Goal: Book appointment/travel/reservation

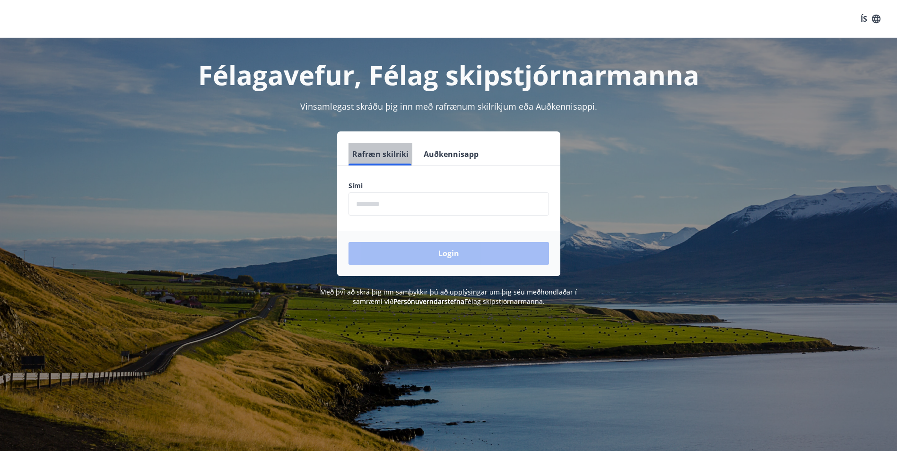
click at [377, 152] on button "Rafræn skilríki" at bounding box center [381, 154] width 64 height 23
click at [371, 205] on input "phone" at bounding box center [449, 204] width 201 height 23
type input "********"
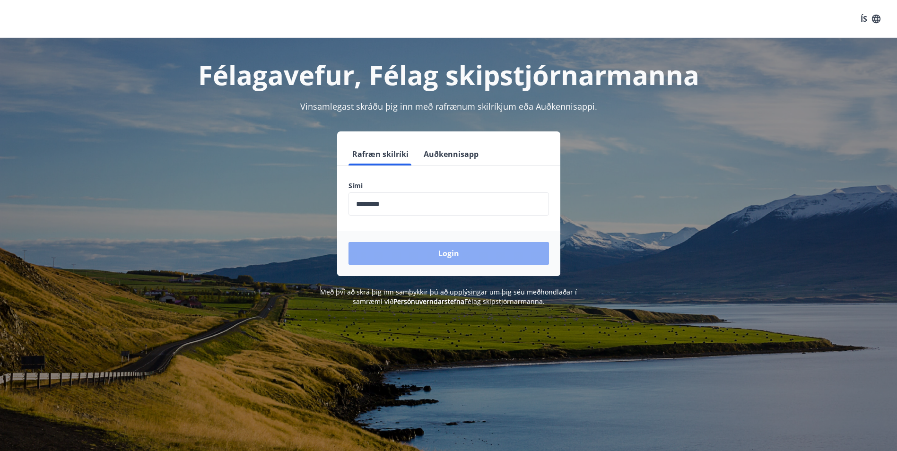
click at [405, 248] on button "Login" at bounding box center [449, 253] width 201 height 23
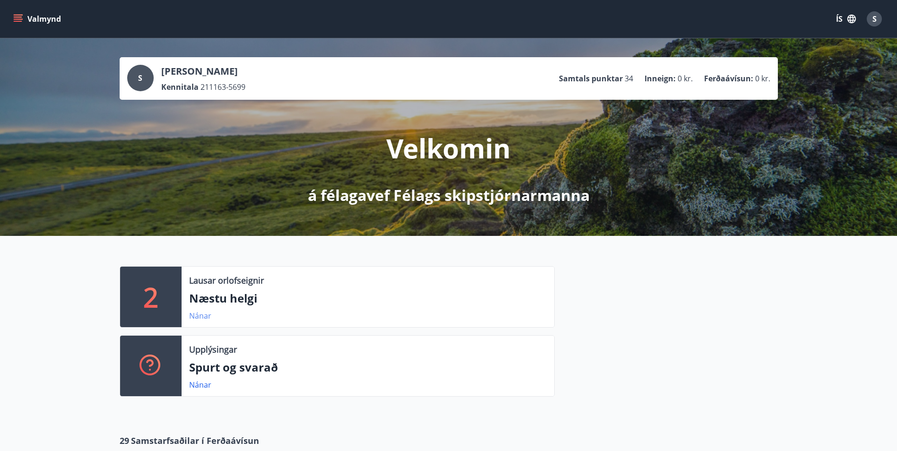
click at [200, 314] on link "Nánar" at bounding box center [200, 316] width 22 height 10
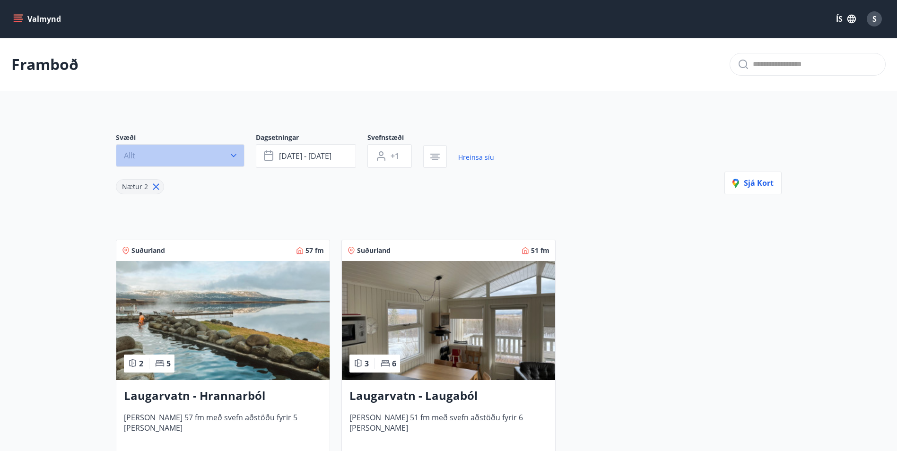
click at [235, 153] on icon "button" at bounding box center [233, 155] width 9 height 9
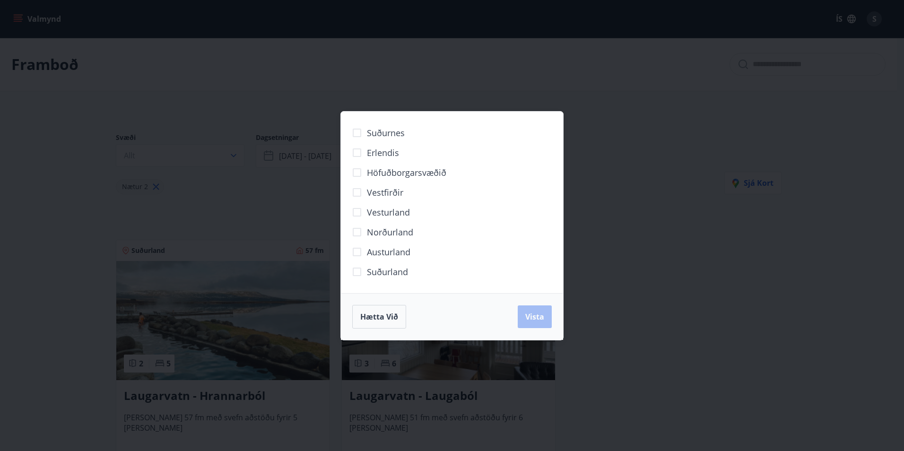
click at [406, 170] on span "Höfuðborgarsvæðið" at bounding box center [406, 173] width 79 height 12
click at [538, 314] on span "Vista" at bounding box center [535, 317] width 19 height 10
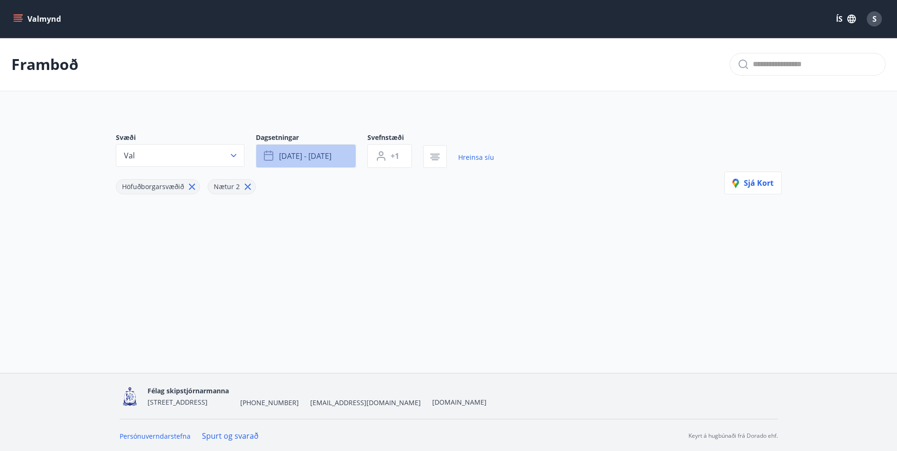
click at [268, 155] on icon "button" at bounding box center [268, 154] width 9 height 1
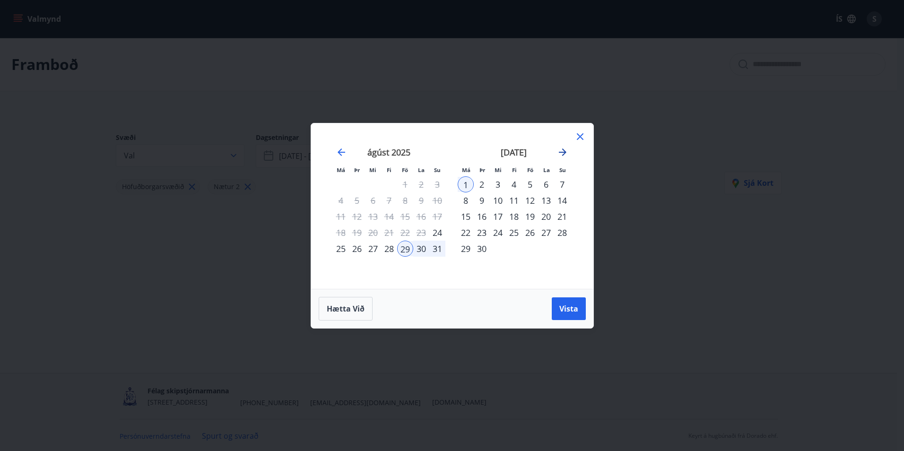
click at [562, 149] on icon "Move forward to switch to the next month." at bounding box center [563, 153] width 8 height 8
click at [562, 149] on icon "Move forward to switch to the next month." at bounding box center [562, 152] width 11 height 11
click at [530, 246] on div "28" at bounding box center [530, 249] width 16 height 16
click at [568, 306] on span "Vista" at bounding box center [569, 309] width 19 height 10
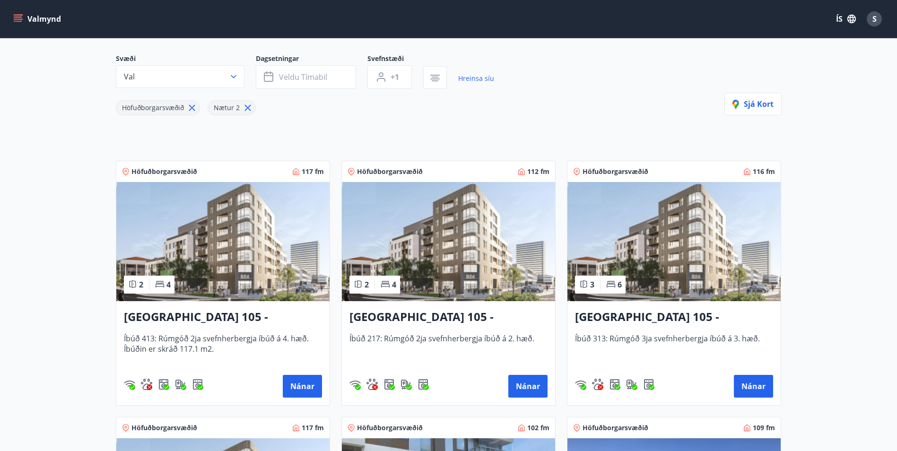
scroll to position [95, 0]
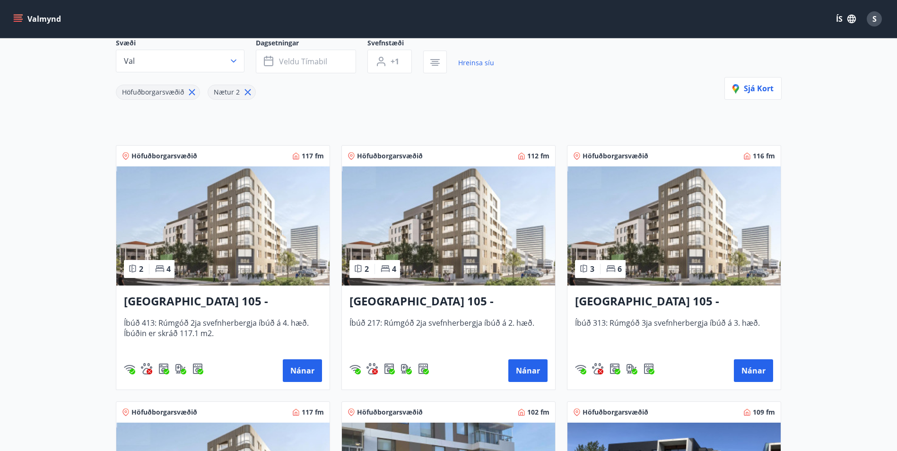
click at [243, 263] on img at bounding box center [222, 226] width 213 height 119
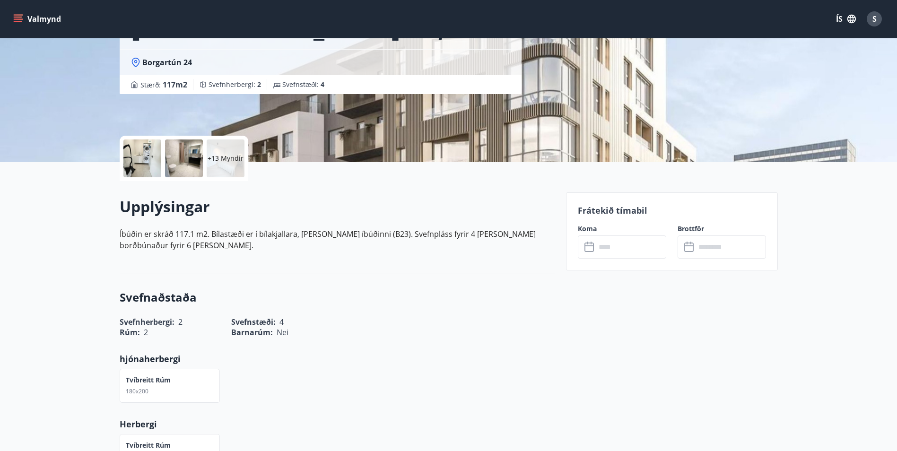
scroll to position [142, 0]
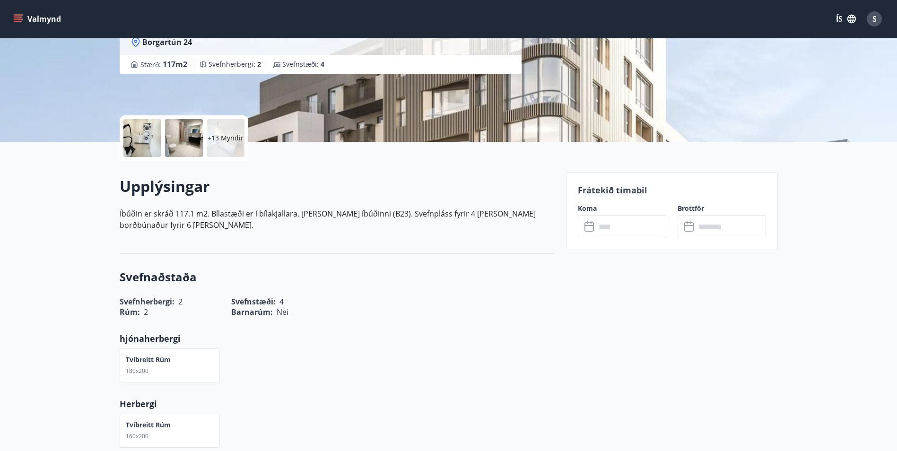
click at [588, 228] on icon at bounding box center [590, 226] width 11 height 11
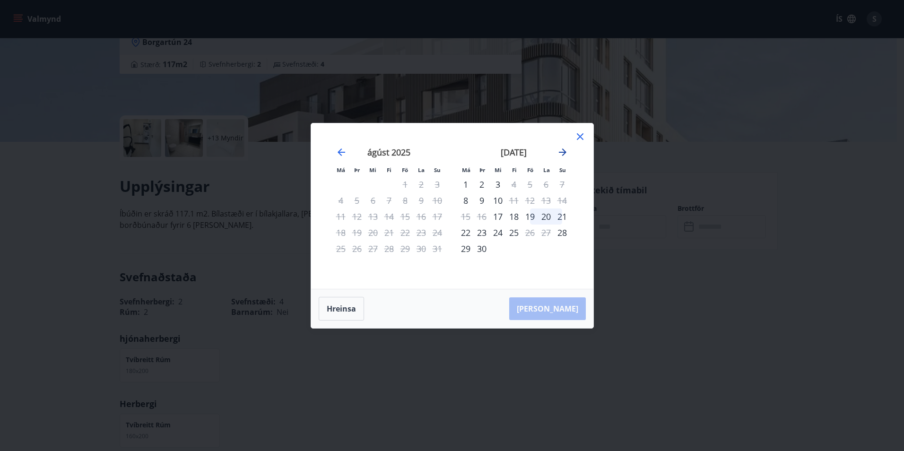
click at [563, 153] on icon "Move forward to switch to the next month." at bounding box center [562, 152] width 11 height 11
click at [531, 246] on div "28" at bounding box center [530, 249] width 16 height 16
click at [530, 246] on div "28" at bounding box center [530, 249] width 16 height 16
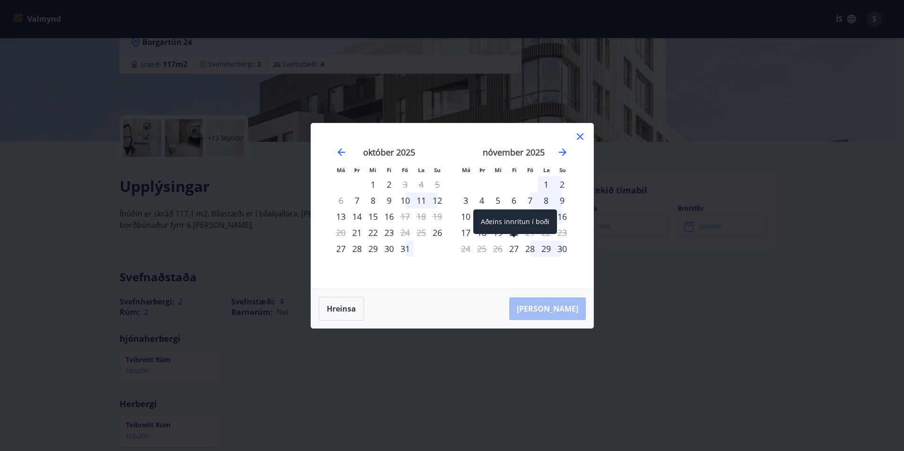
click at [512, 246] on div "27" at bounding box center [514, 249] width 16 height 16
click at [517, 249] on div "27" at bounding box center [514, 249] width 16 height 16
click at [529, 250] on div "28" at bounding box center [530, 249] width 16 height 16
click at [547, 249] on div "29" at bounding box center [546, 249] width 16 height 16
click at [562, 248] on div "30" at bounding box center [562, 249] width 16 height 16
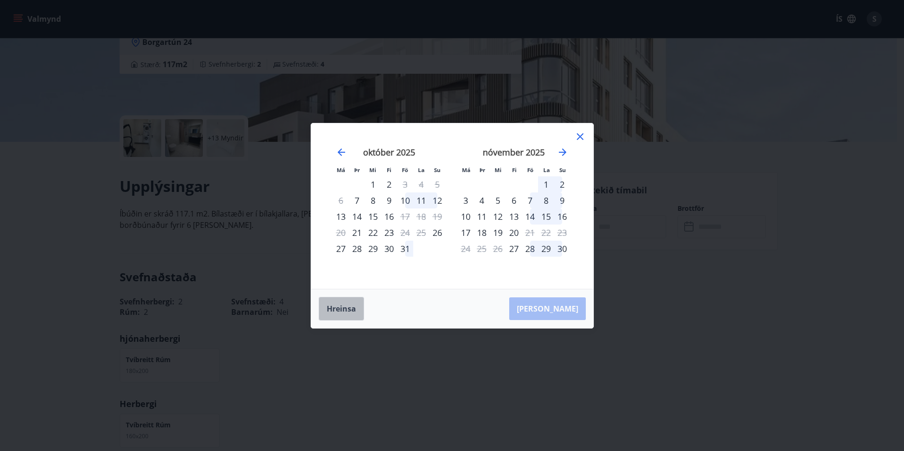
click at [342, 311] on button "Hreinsa" at bounding box center [341, 309] width 45 height 24
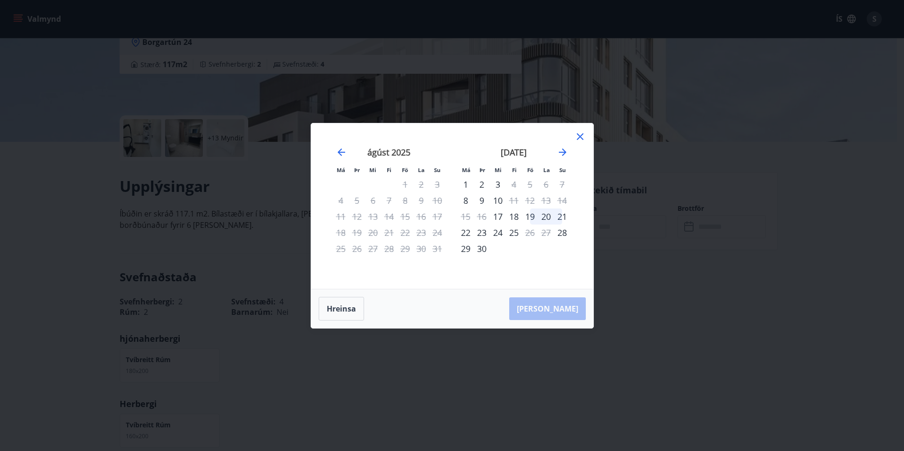
click at [569, 151] on div "september 2025" at bounding box center [514, 156] width 113 height 42
click at [565, 151] on icon "Move forward to switch to the next month." at bounding box center [563, 153] width 8 height 8
click at [563, 151] on icon "Move forward to switch to the next month." at bounding box center [562, 152] width 11 height 11
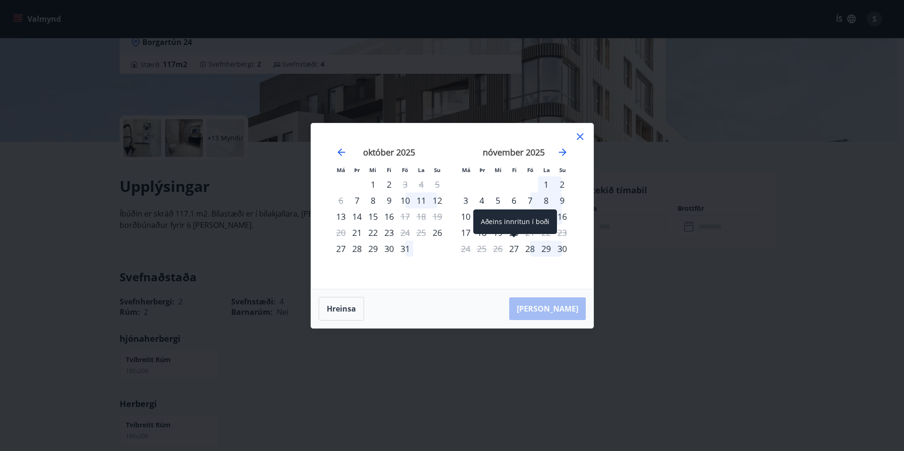
click at [511, 249] on div "27" at bounding box center [514, 249] width 16 height 16
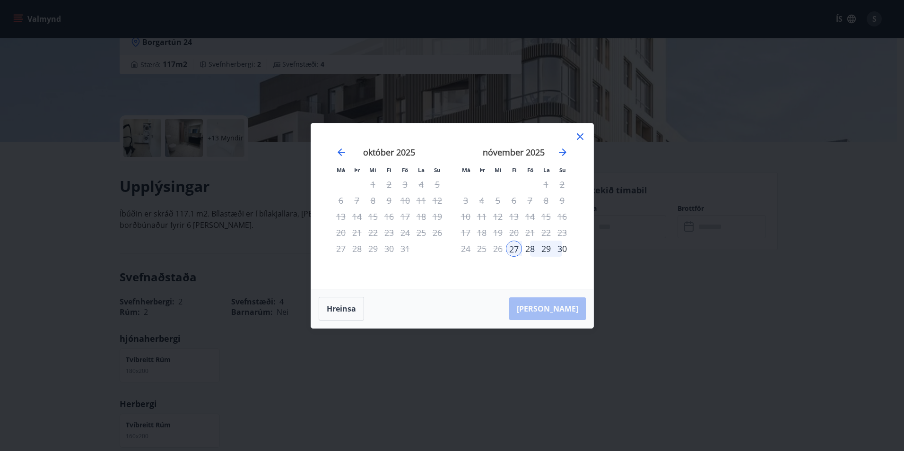
click at [562, 249] on div "30" at bounding box center [562, 249] width 16 height 16
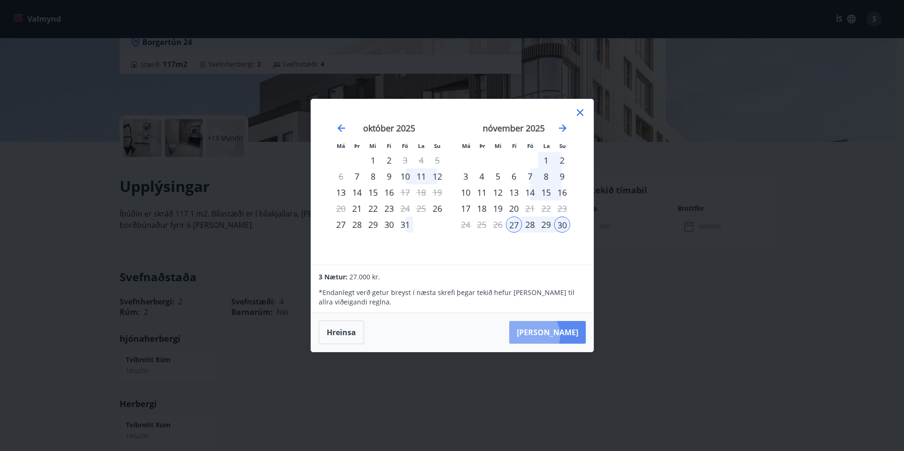
click at [560, 335] on button "Taka Frá" at bounding box center [547, 332] width 77 height 23
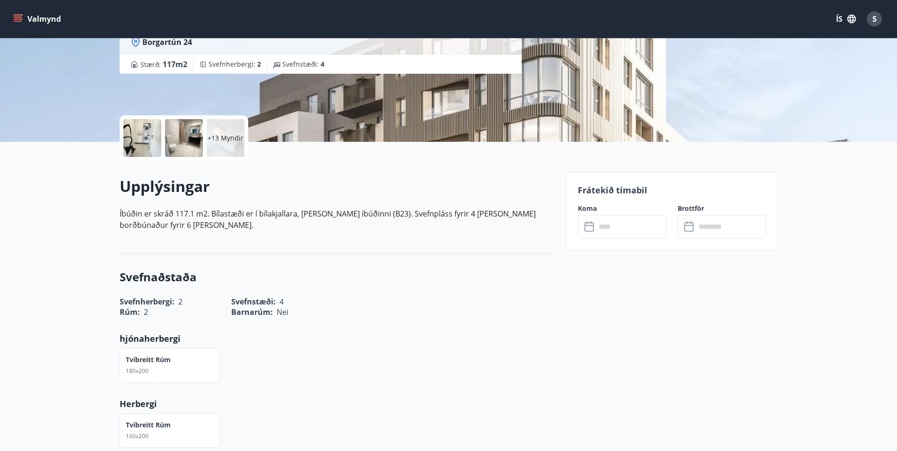
type input "******"
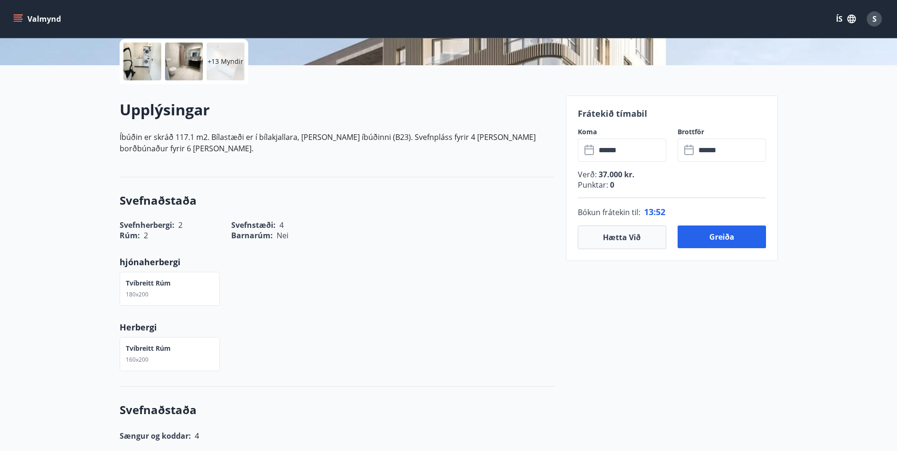
scroll to position [189, 0]
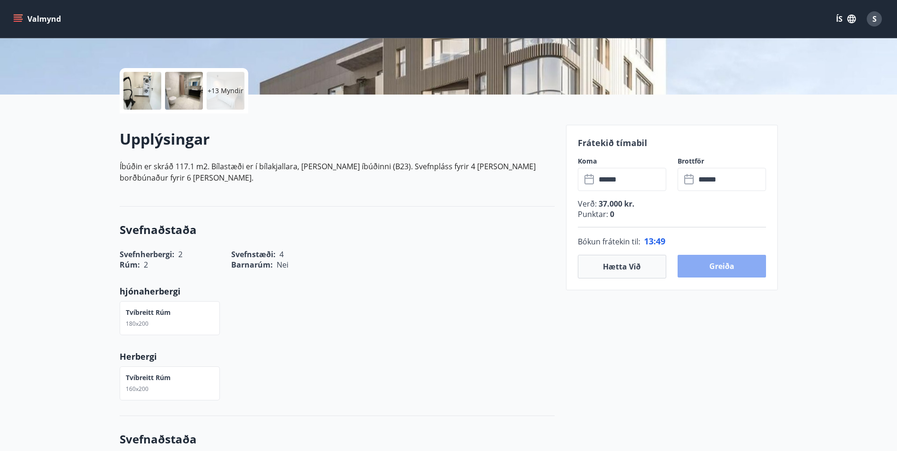
click at [717, 263] on button "Greiða" at bounding box center [722, 266] width 88 height 23
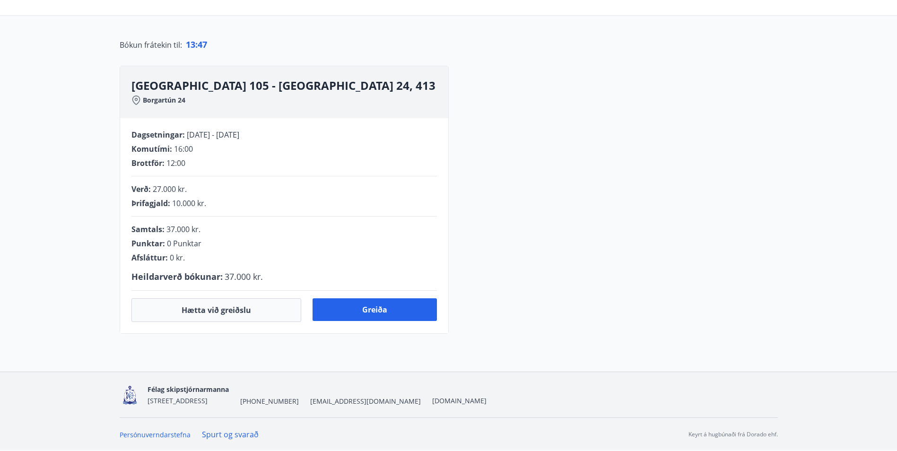
scroll to position [189, 0]
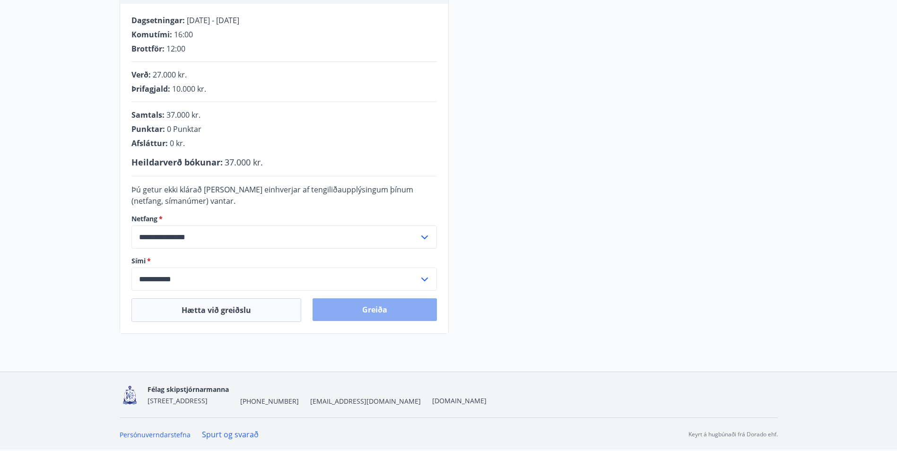
click at [382, 308] on button "Greiða" at bounding box center [375, 309] width 124 height 23
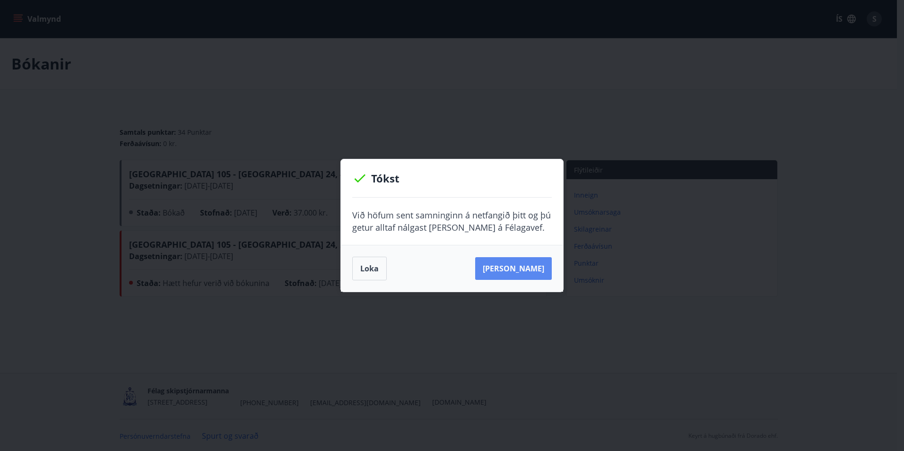
click at [528, 269] on button "[PERSON_NAME]" at bounding box center [513, 268] width 77 height 23
click at [360, 269] on button "Loka" at bounding box center [369, 269] width 35 height 24
